Goal: Task Accomplishment & Management: Complete application form

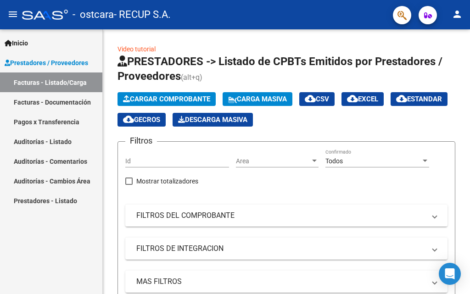
click at [86, 77] on link "Facturas - Listado/Carga" at bounding box center [51, 82] width 102 height 20
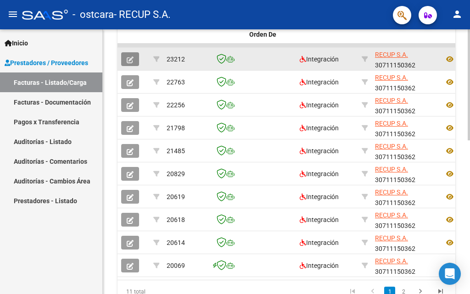
click at [133, 60] on icon "button" at bounding box center [130, 59] width 7 height 7
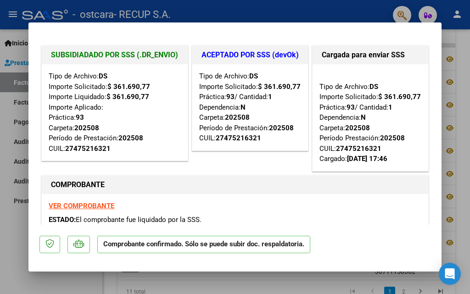
click at [319, 164] on div "Tipo de Archivo: DS Importe Solicitado: $ 361.690,77 Práctica: 93 / Cantidad: 1…" at bounding box center [370, 117] width 102 height 93
click at [327, 282] on div at bounding box center [235, 147] width 470 height 294
type input "$ 0,00"
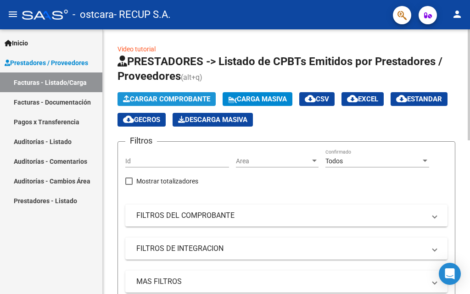
click at [168, 97] on span "Cargar Comprobante" at bounding box center [166, 99] width 87 height 8
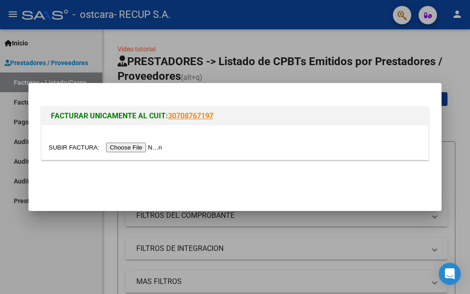
click at [146, 149] on input "file" at bounding box center [107, 148] width 116 height 10
drag, startPoint x: 109, startPoint y: 283, endPoint x: 100, endPoint y: 276, distance: 11.7
click at [108, 281] on div at bounding box center [235, 147] width 470 height 294
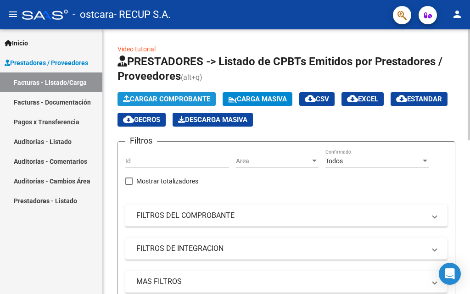
click at [176, 100] on span "Cargar Comprobante" at bounding box center [166, 99] width 87 height 8
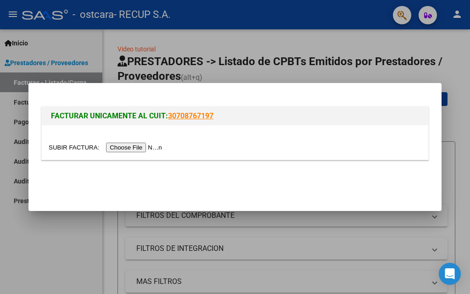
click at [147, 144] on input "file" at bounding box center [107, 148] width 116 height 10
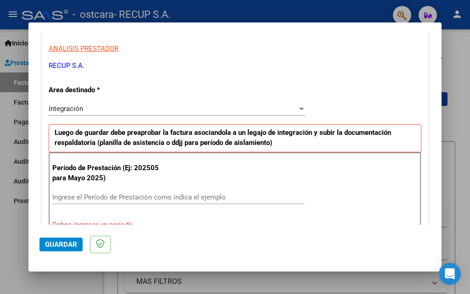
scroll to position [183, 0]
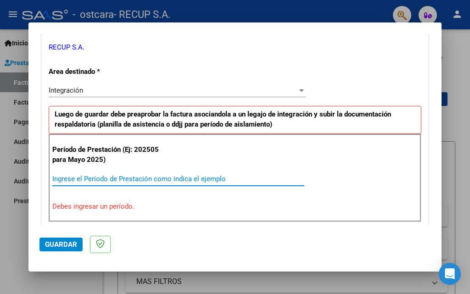
click at [105, 177] on input "Ingrese el Período de Prestación como indica el ejemplo" at bounding box center [178, 179] width 252 height 8
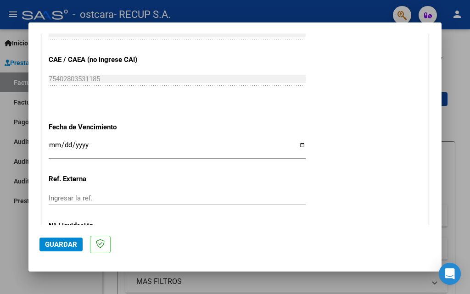
scroll to position [596, 0]
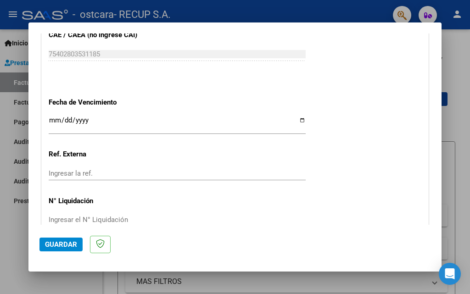
type input "202509"
click at [55, 120] on input "Ingresar la fecha" at bounding box center [177, 123] width 257 height 15
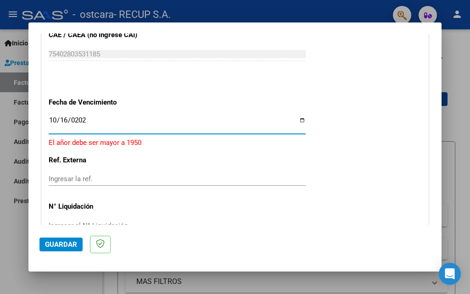
type input "[DATE]"
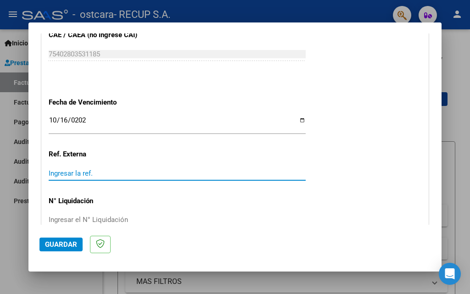
click at [89, 170] on input "Ingresar la ref." at bounding box center [177, 173] width 257 height 8
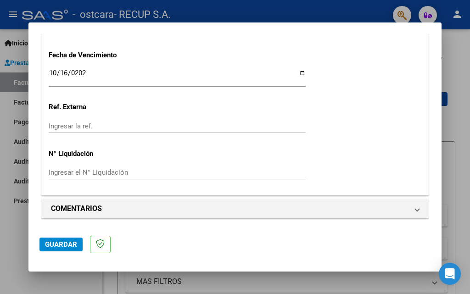
scroll to position [644, 0]
click at [70, 244] on span "Guardar" at bounding box center [61, 244] width 32 height 8
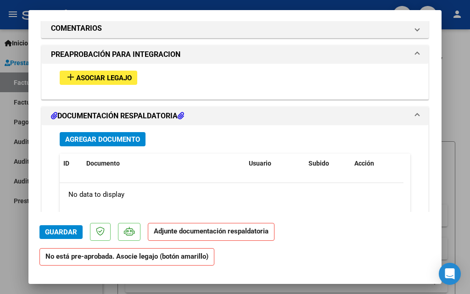
scroll to position [725, 0]
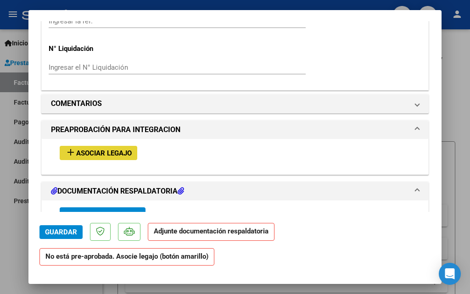
click at [118, 151] on span "Asociar Legajo" at bounding box center [103, 153] width 55 height 8
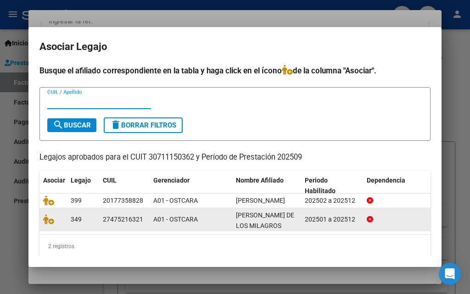
click at [100, 225] on datatable-body-cell "27475216321" at bounding box center [124, 219] width 50 height 22
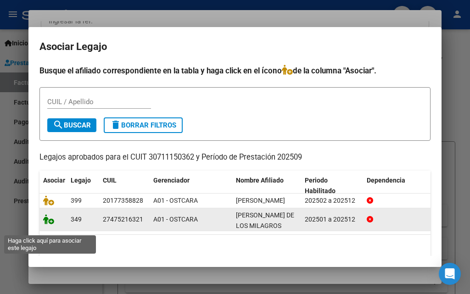
click at [53, 224] on icon at bounding box center [48, 219] width 11 height 10
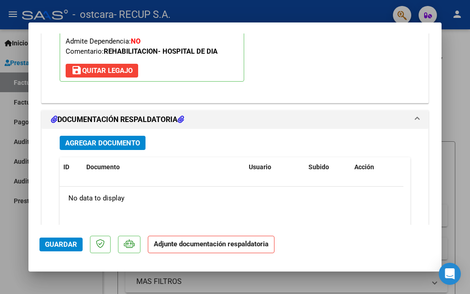
scroll to position [979, 0]
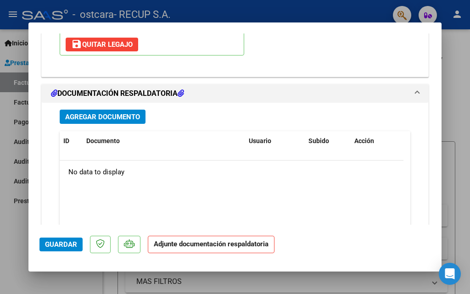
click at [122, 118] on span "Agregar Documento" at bounding box center [102, 117] width 75 height 8
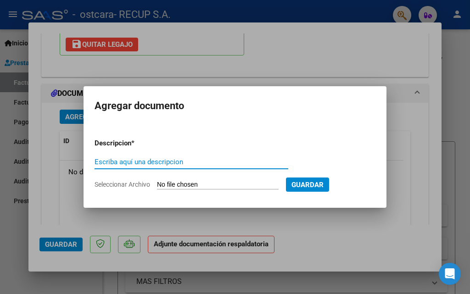
click at [188, 163] on input "Escriba aquí una descripcion" at bounding box center [191, 162] width 194 height 8
type input "asistencia [DATE]"
click at [216, 184] on input "Seleccionar Archivo" at bounding box center [218, 185] width 122 height 9
type input "C:\fakepath\asistencia [PERSON_NAME].pdf"
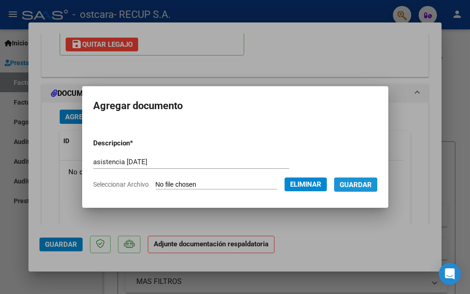
click at [369, 188] on span "Guardar" at bounding box center [355, 185] width 32 height 8
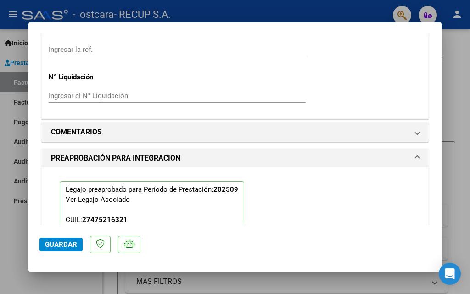
scroll to position [1052, 0]
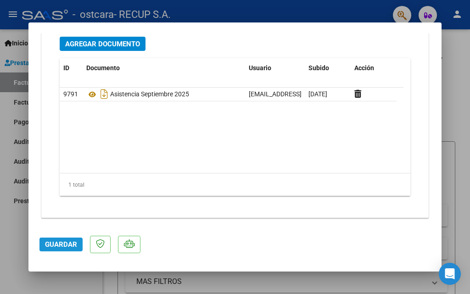
click at [49, 244] on span "Guardar" at bounding box center [61, 244] width 32 height 8
click at [57, 245] on span "Guardar" at bounding box center [61, 244] width 32 height 8
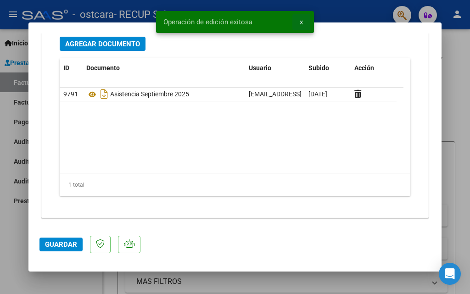
click at [300, 23] on span "x" at bounding box center [300, 22] width 3 height 8
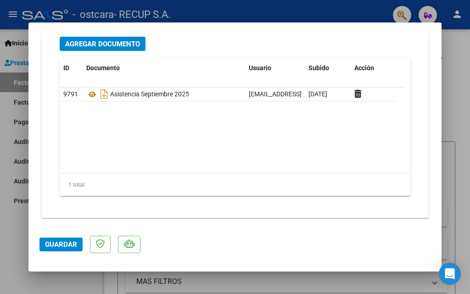
click at [390, 283] on div at bounding box center [235, 147] width 470 height 294
type input "$ 0,00"
